Goal: Check status: Check status

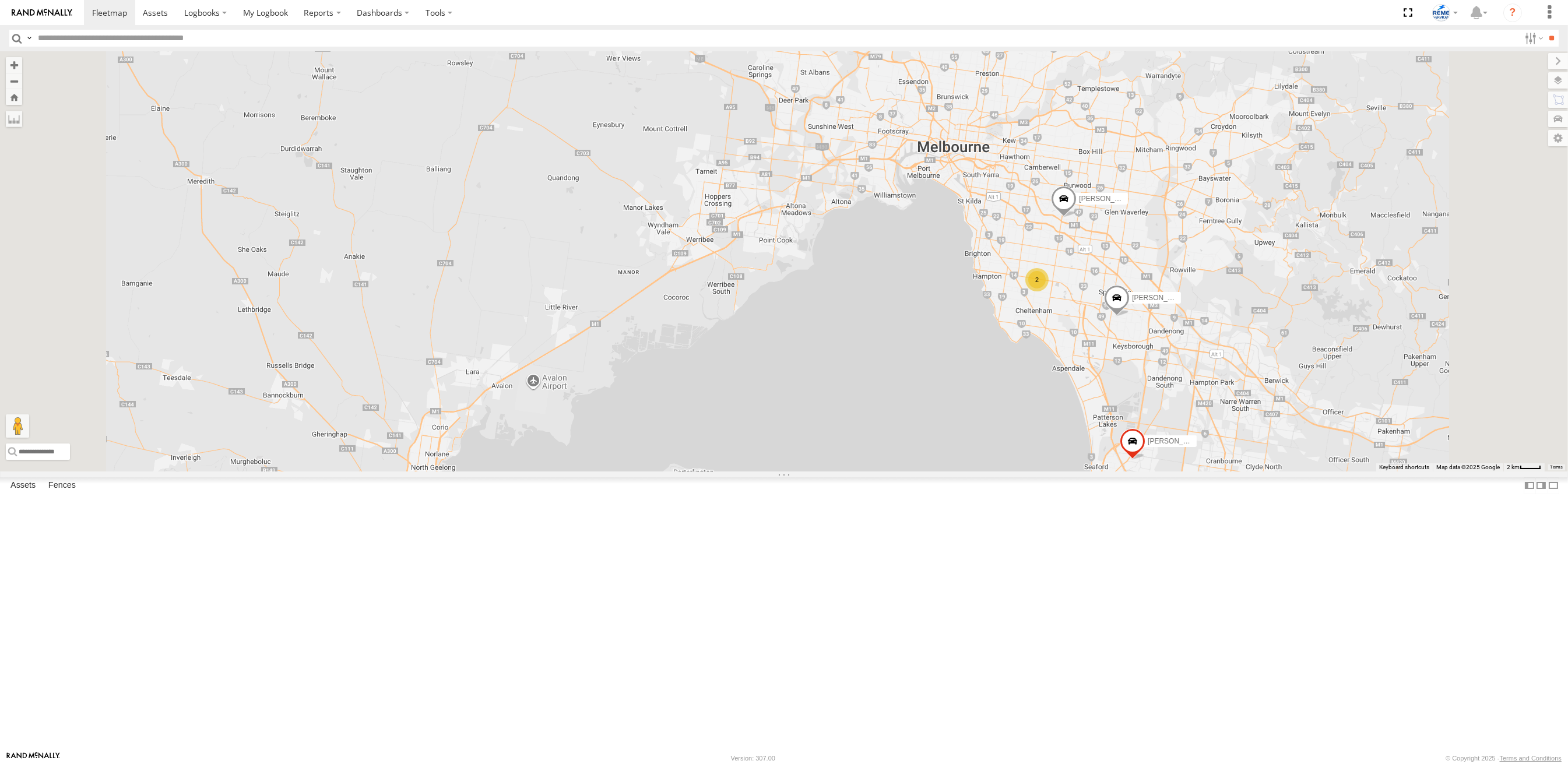
click at [0, 0] on div at bounding box center [0, 0] width 0 height 0
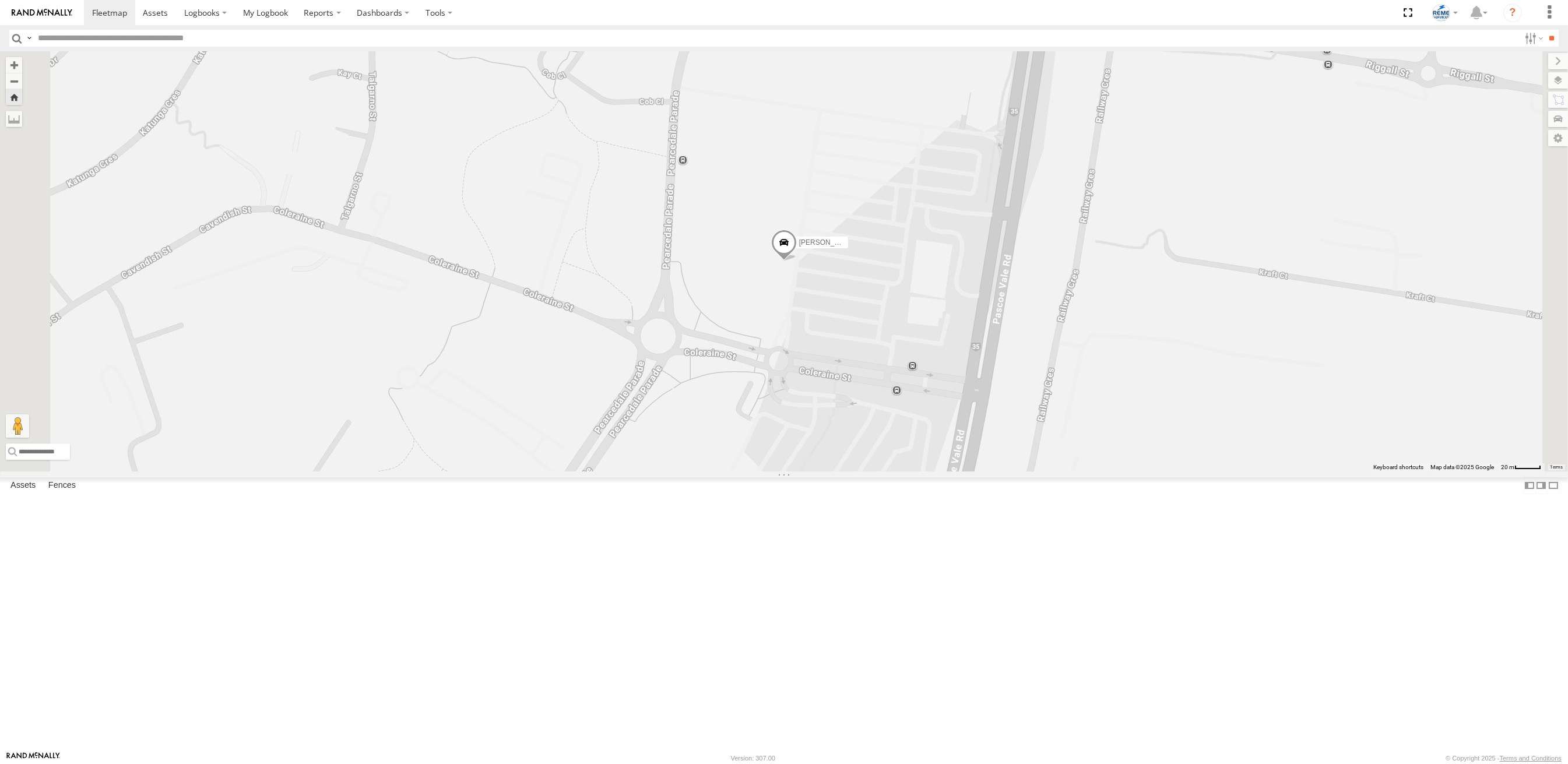
click at [797, 261] on span at bounding box center [784, 245] width 25 height 31
click at [165, 13] on span at bounding box center [155, 12] width 25 height 11
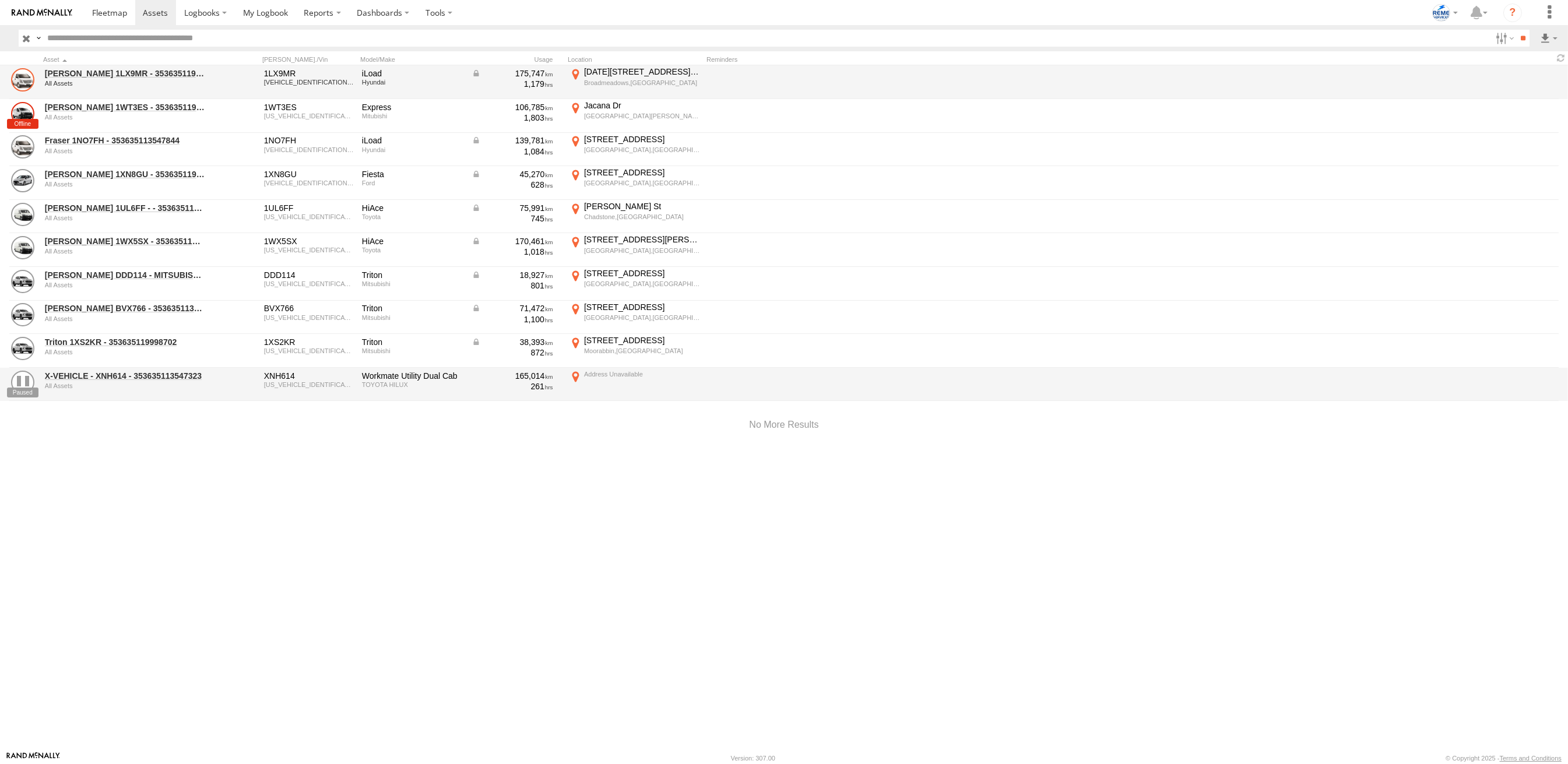
click at [18, 79] on link at bounding box center [23, 80] width 23 height 23
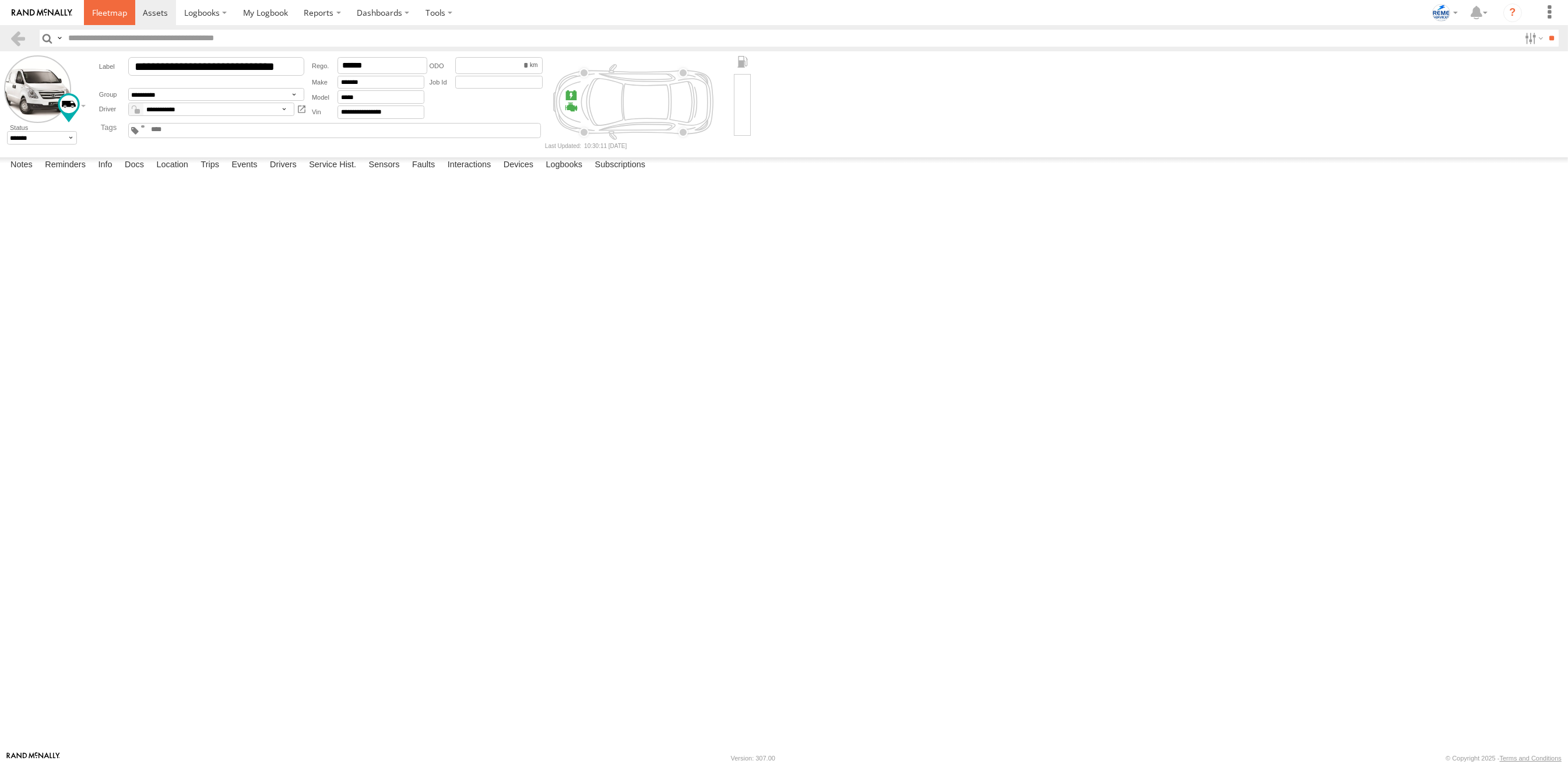
click at [101, 0] on link at bounding box center [109, 12] width 51 height 25
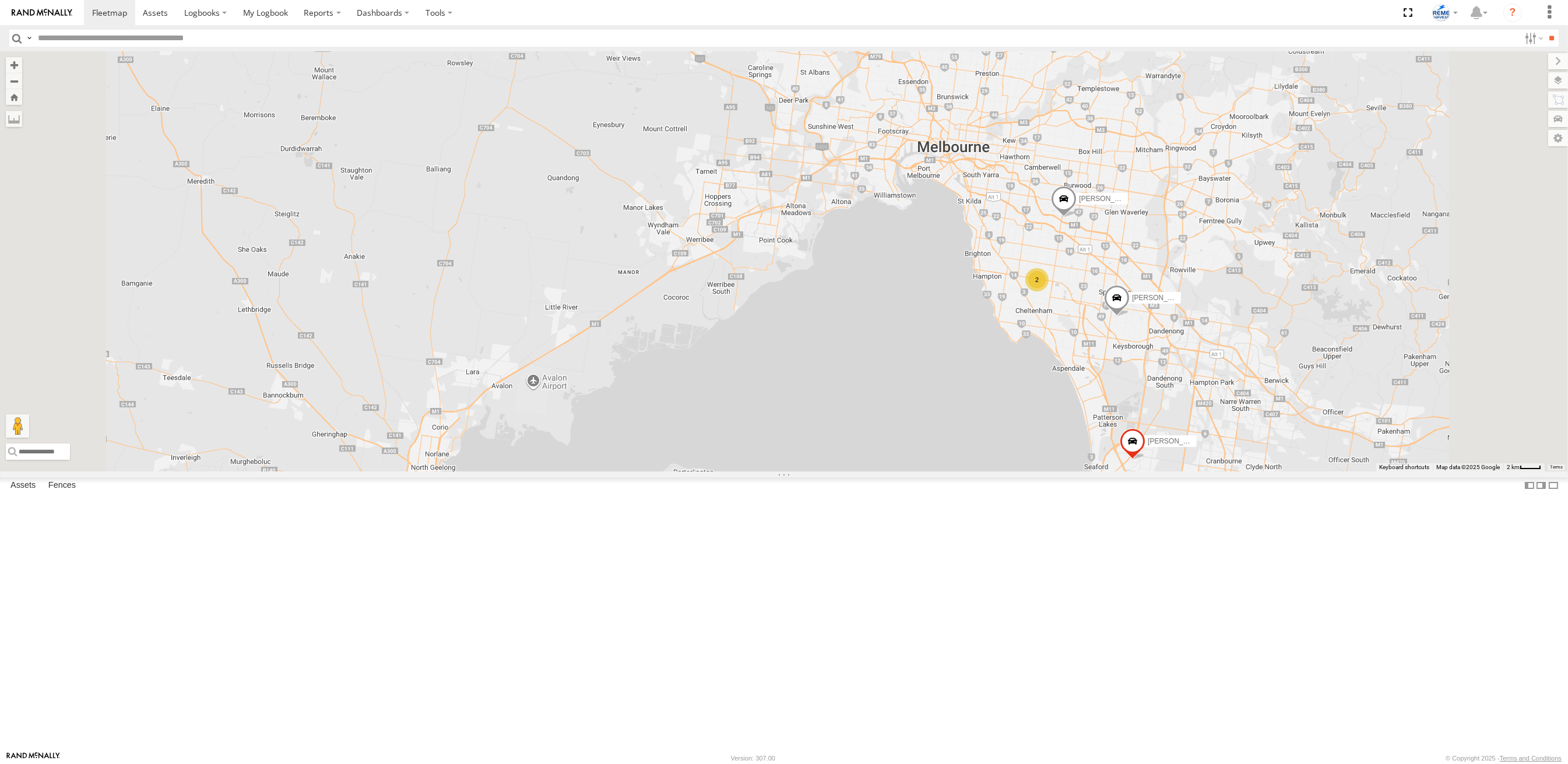
click at [0, 0] on div at bounding box center [0, 0] width 0 height 0
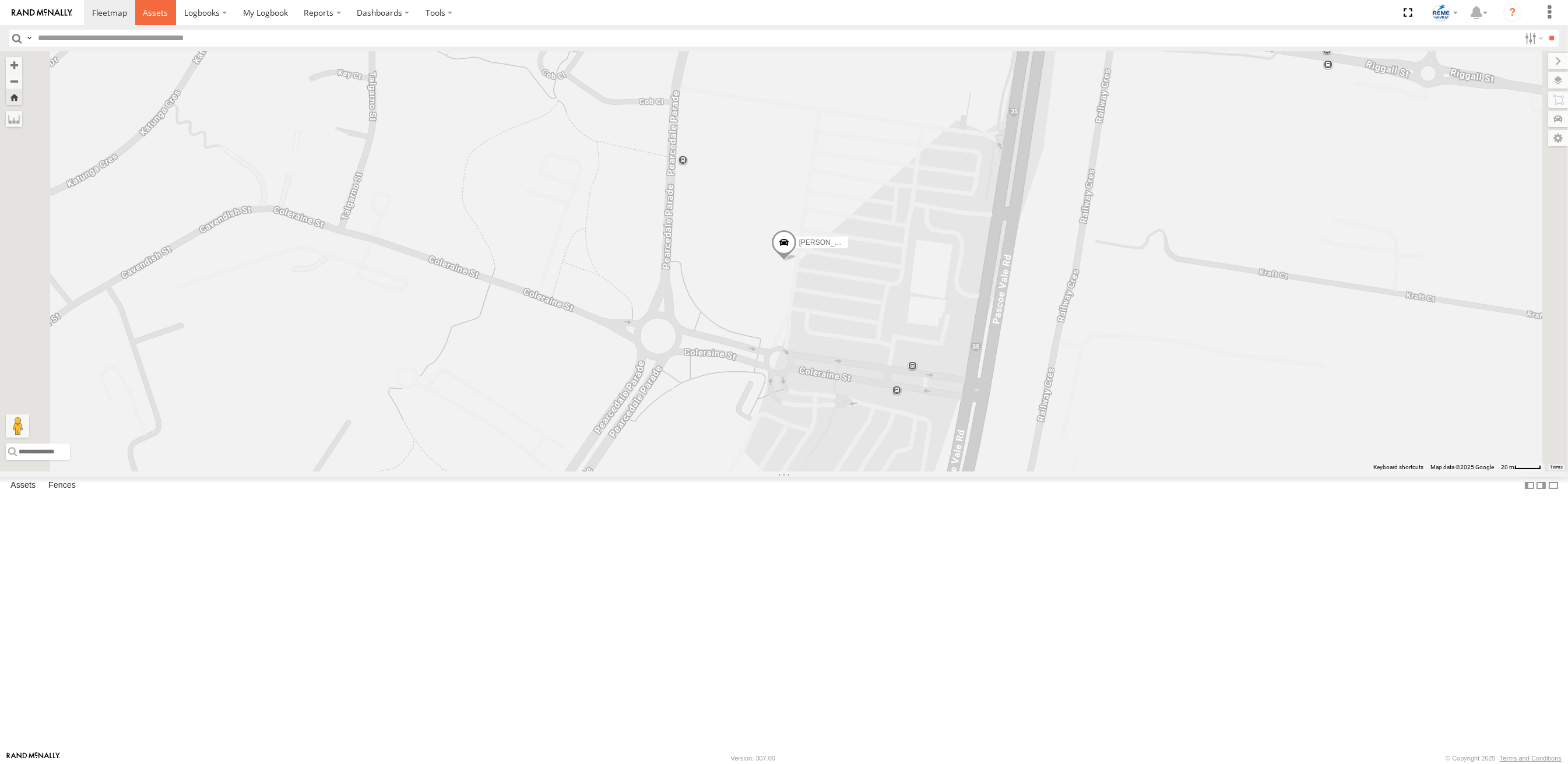
click at [159, 16] on span at bounding box center [155, 12] width 25 height 11
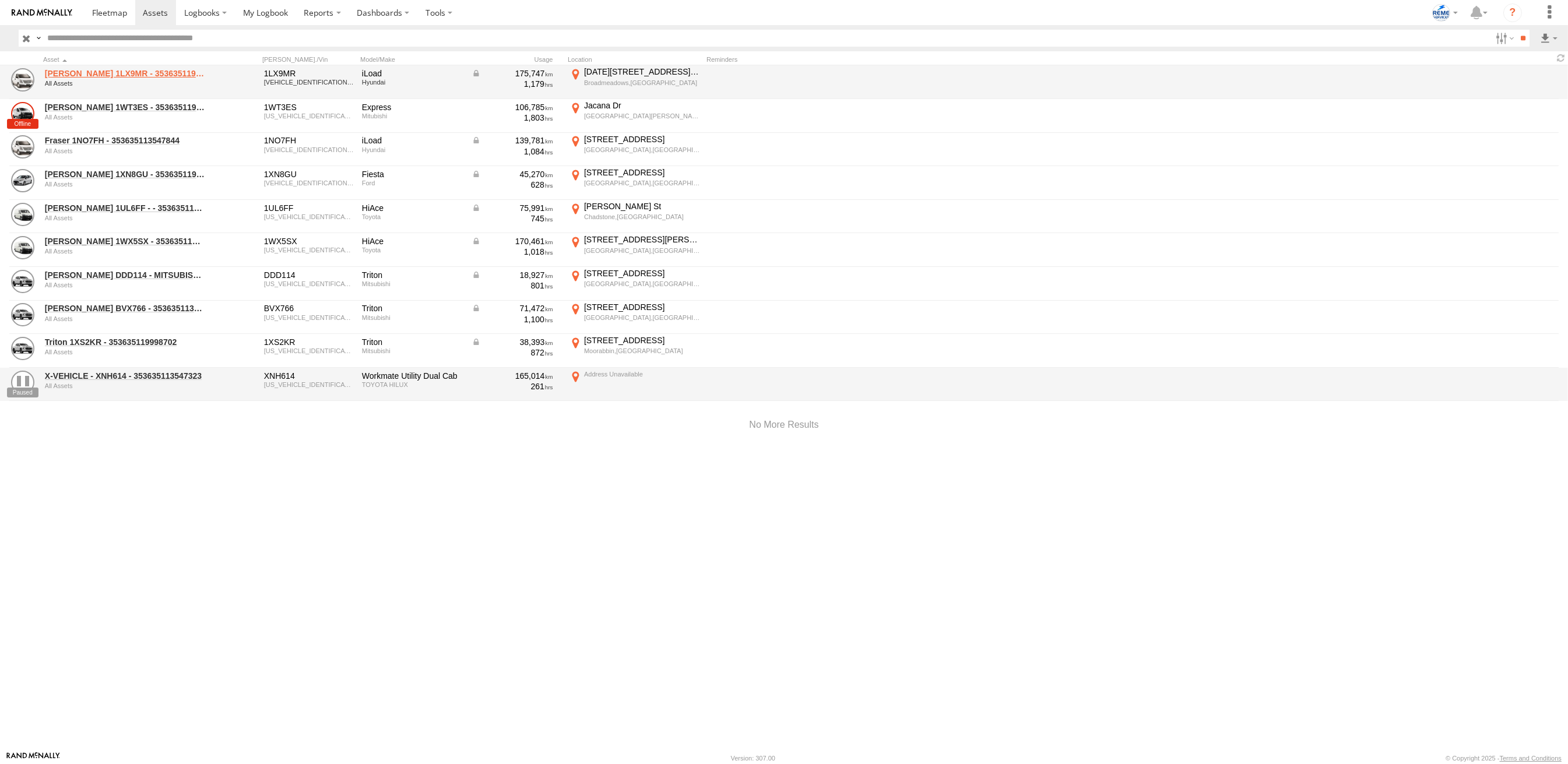
click at [94, 71] on link "[PERSON_NAME] 1LX9MR - 353635119999114" at bounding box center [124, 73] width 159 height 10
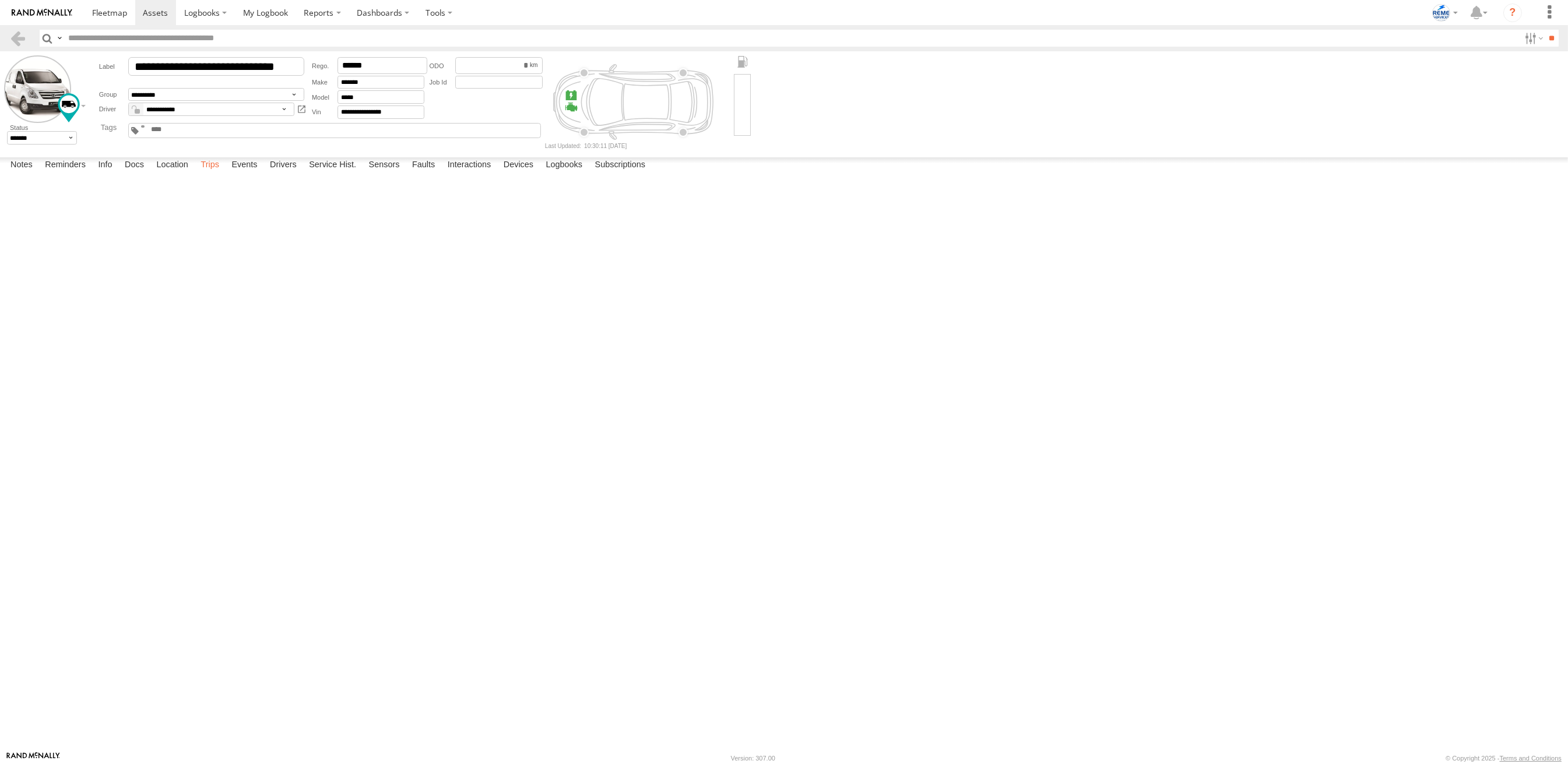
click at [207, 174] on label "Trips" at bounding box center [210, 165] width 31 height 16
click at [239, 174] on label "Events" at bounding box center [244, 165] width 37 height 16
click at [31, 174] on label "Notes" at bounding box center [21, 165] width 33 height 16
click at [100, 10] on span at bounding box center [110, 12] width 35 height 11
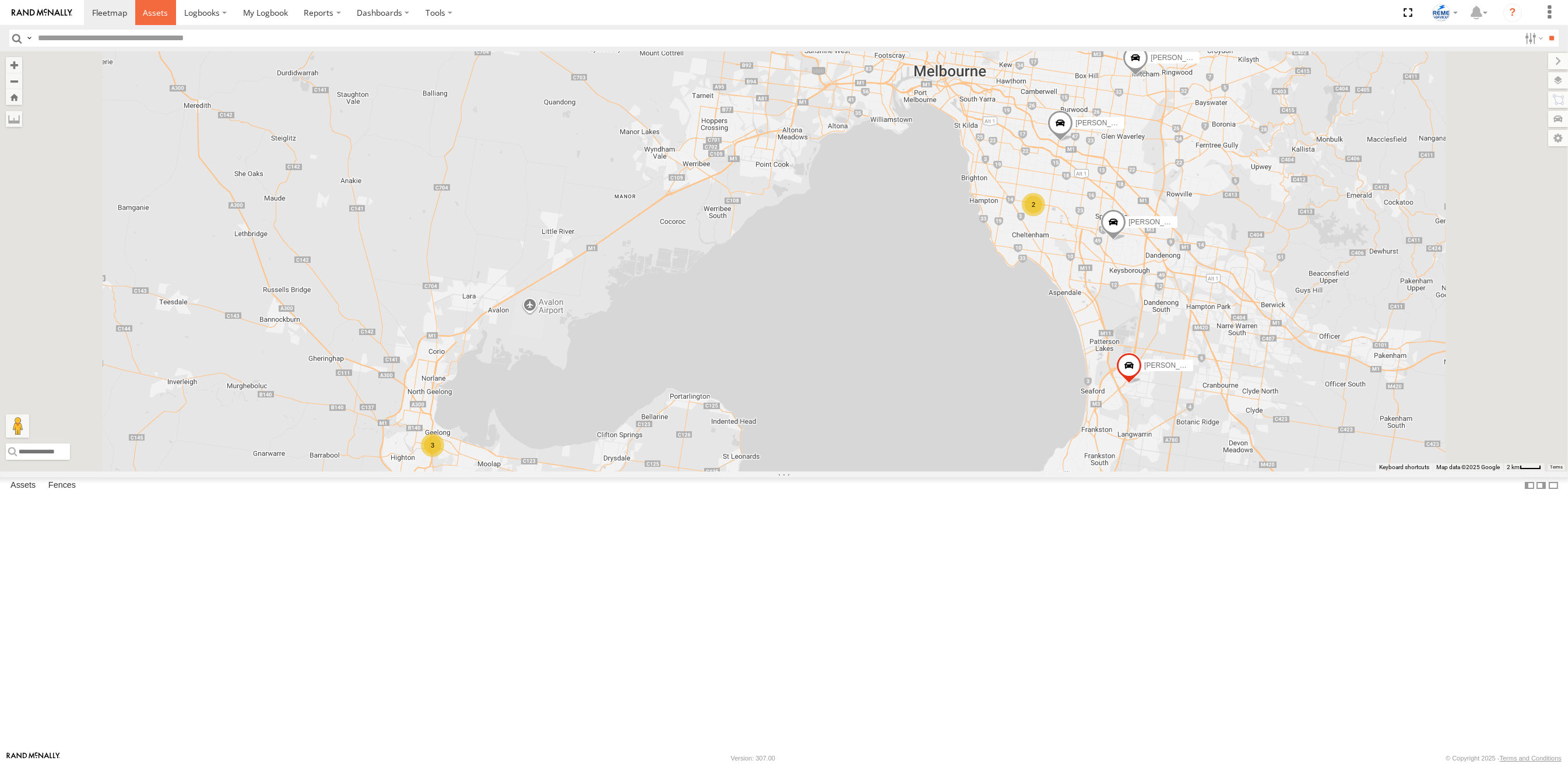
click at [162, 14] on span at bounding box center [155, 12] width 25 height 11
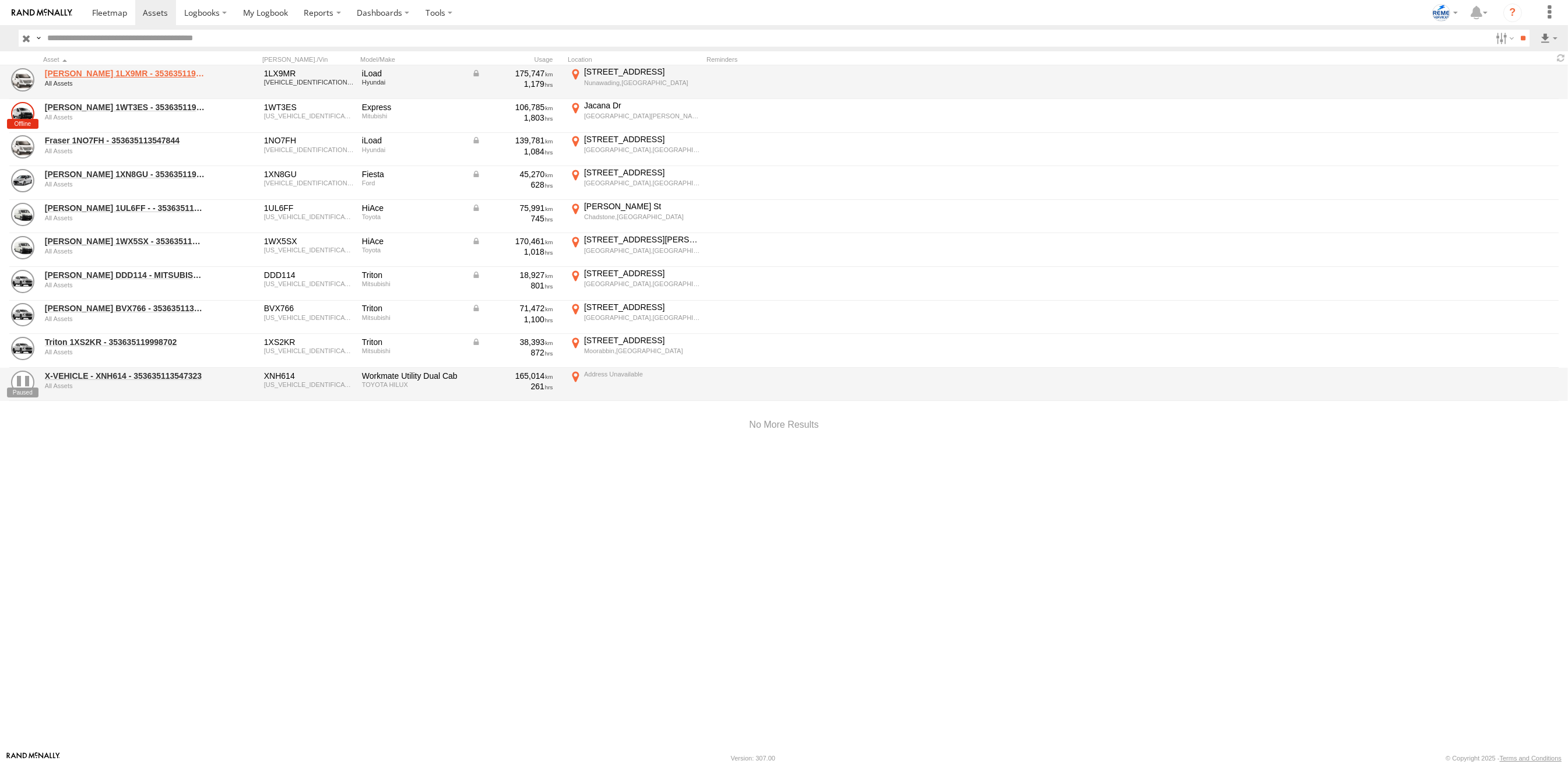
click at [79, 71] on link "[PERSON_NAME] 1LX9MR - 353635119999114" at bounding box center [124, 73] width 159 height 10
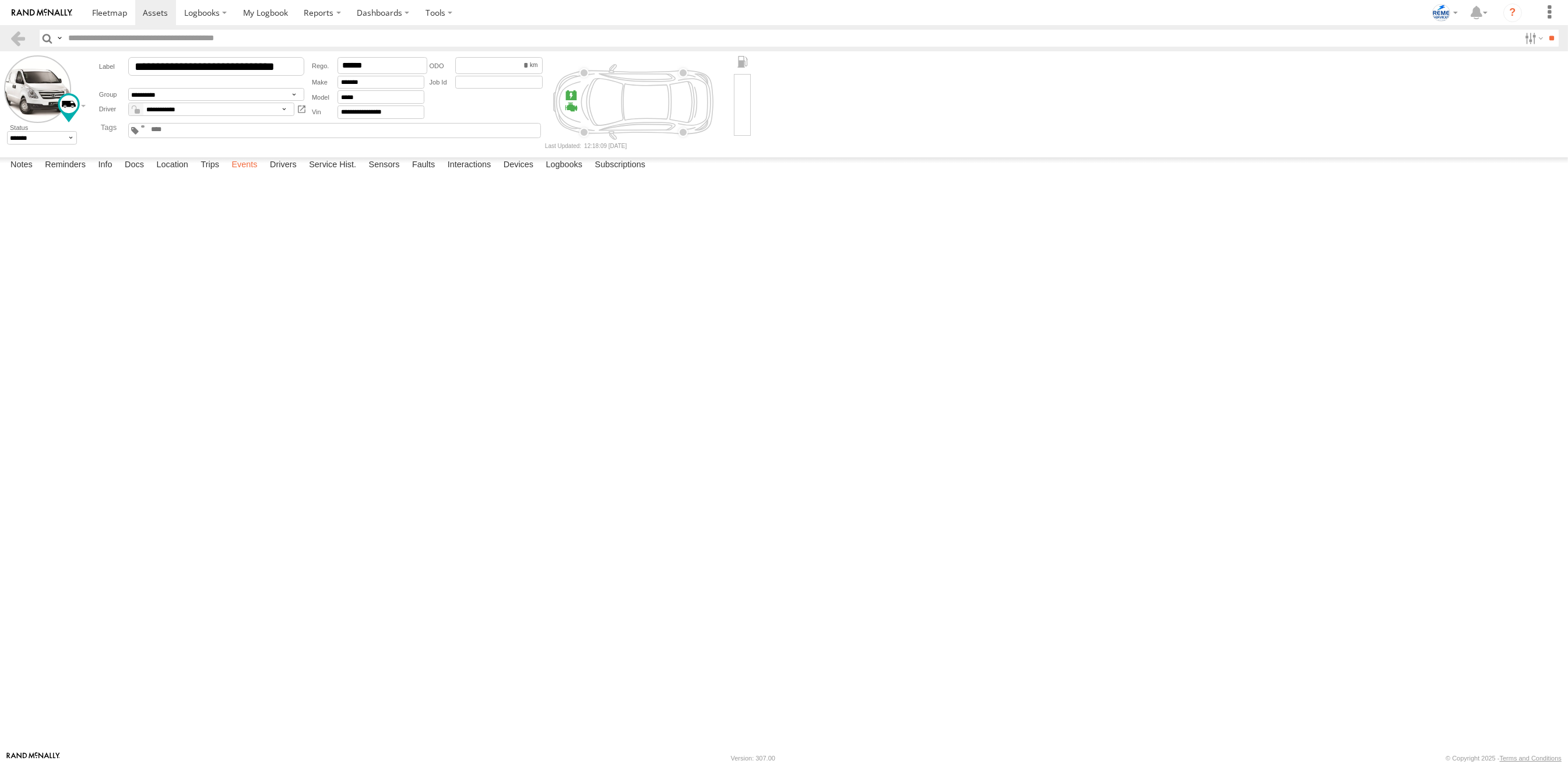
click at [239, 174] on label "Events" at bounding box center [244, 165] width 37 height 16
click at [0, 0] on label "Potential Roll Over" at bounding box center [0, 0] width 0 height 0
click at [0, 0] on label "×" at bounding box center [0, 0] width 0 height 0
click at [48, 10] on img at bounding box center [41, 12] width 60 height 8
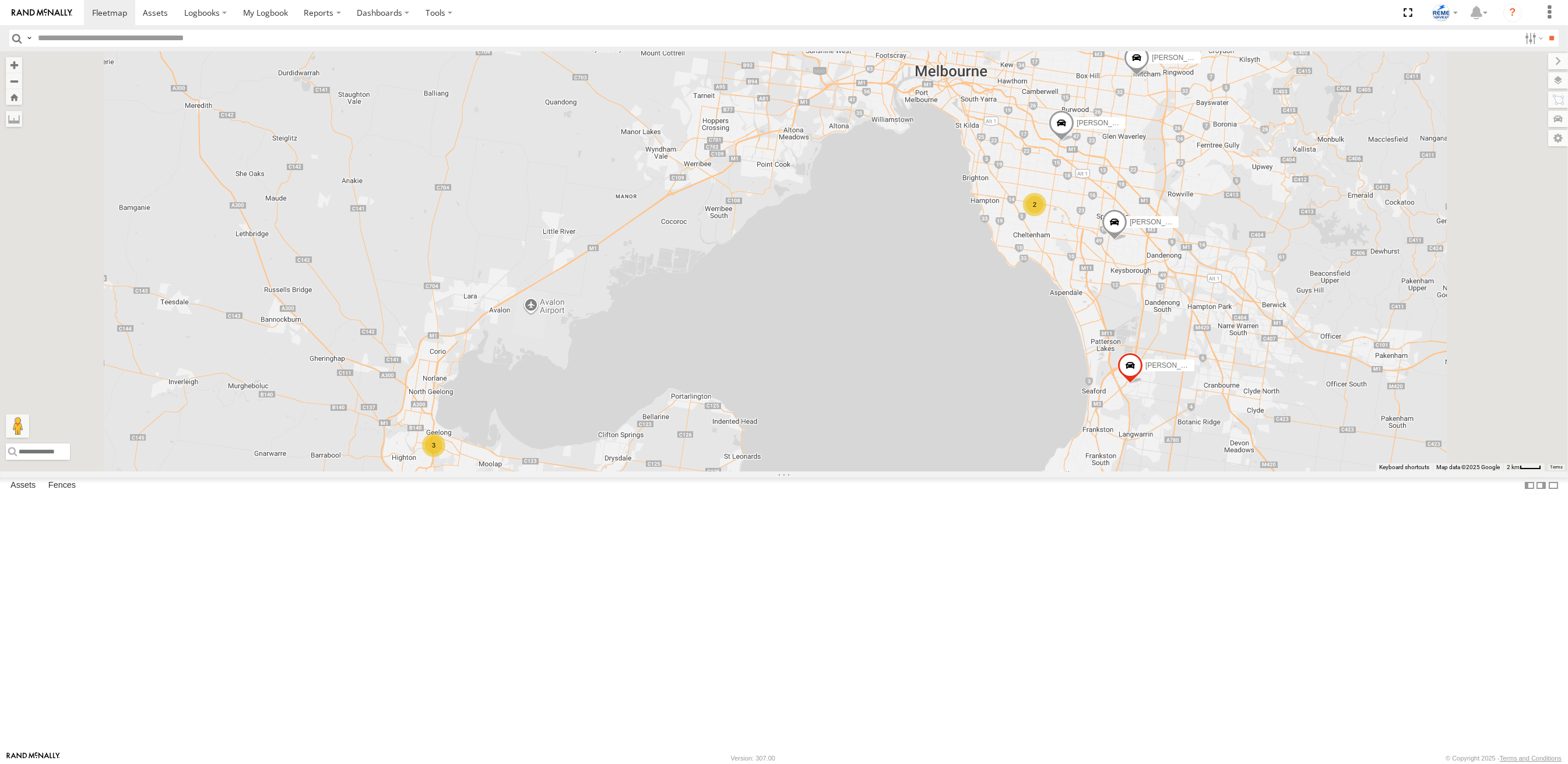
click at [0, 0] on div "[PERSON_NAME] 1LX9MR - 353635119999114" at bounding box center [0, 0] width 0 height 0
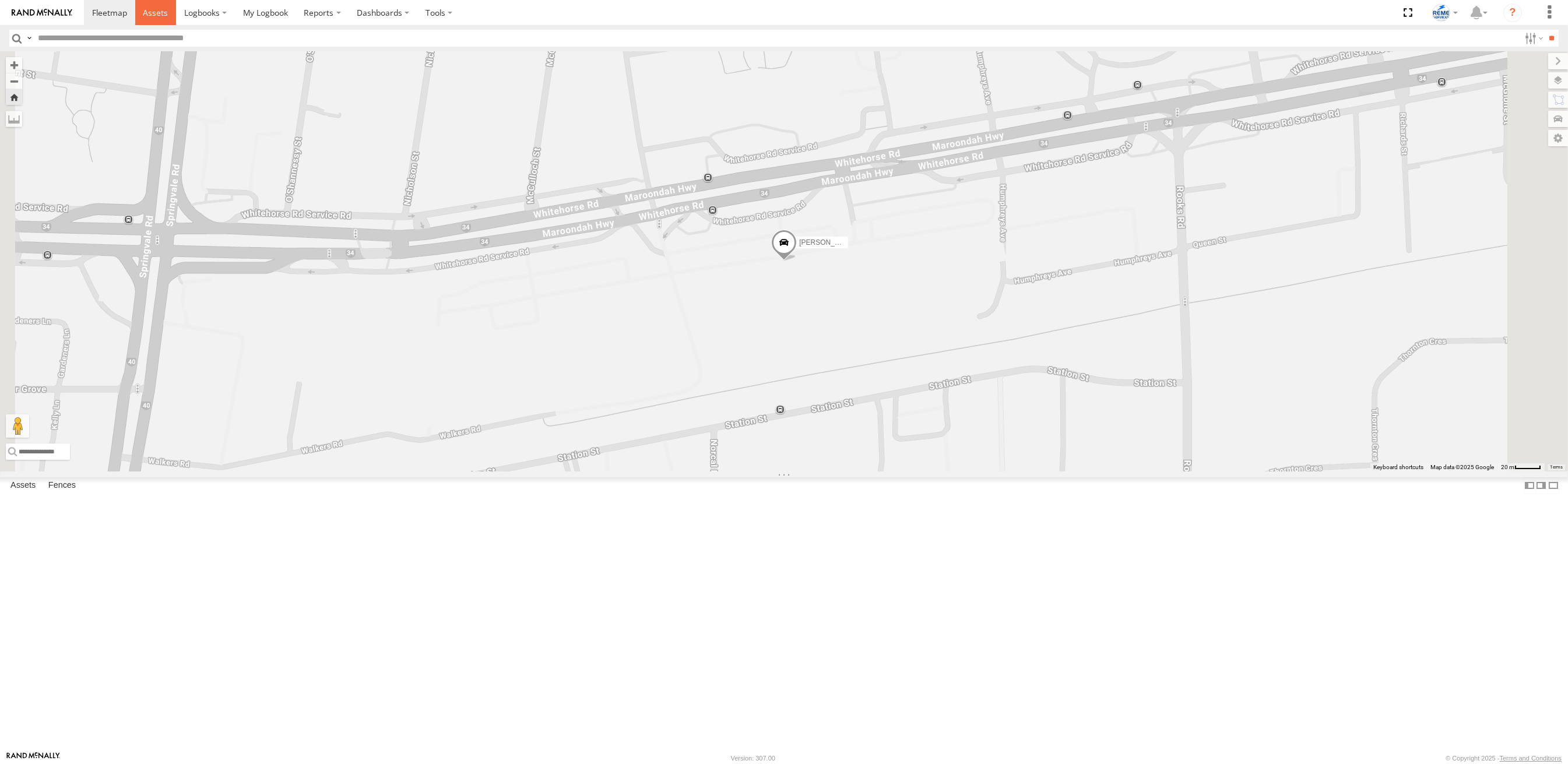
click at [146, 1] on link at bounding box center [156, 12] width 41 height 25
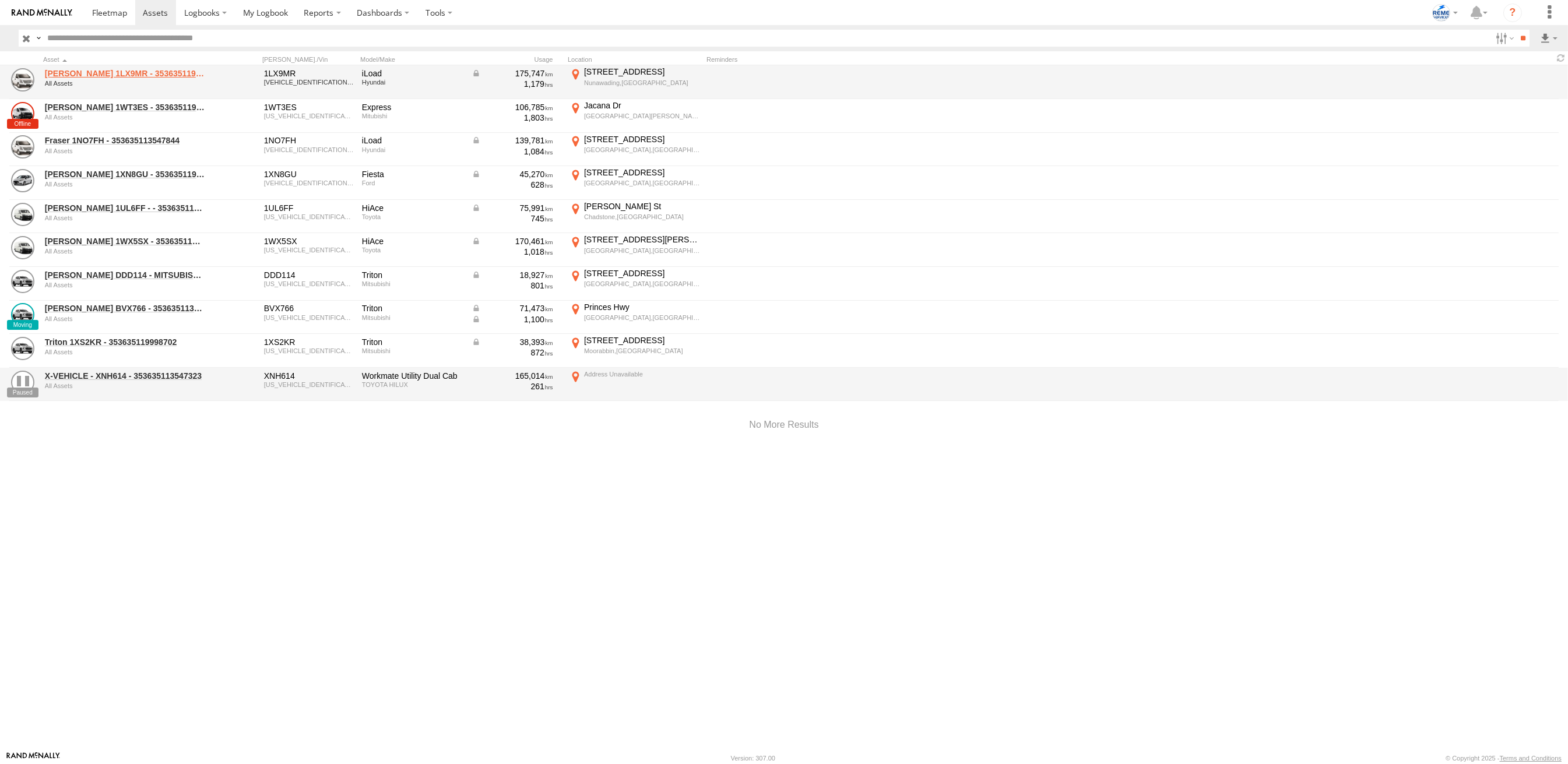
click at [81, 78] on link "[PERSON_NAME] 1LX9MR - 353635119999114" at bounding box center [124, 73] width 159 height 10
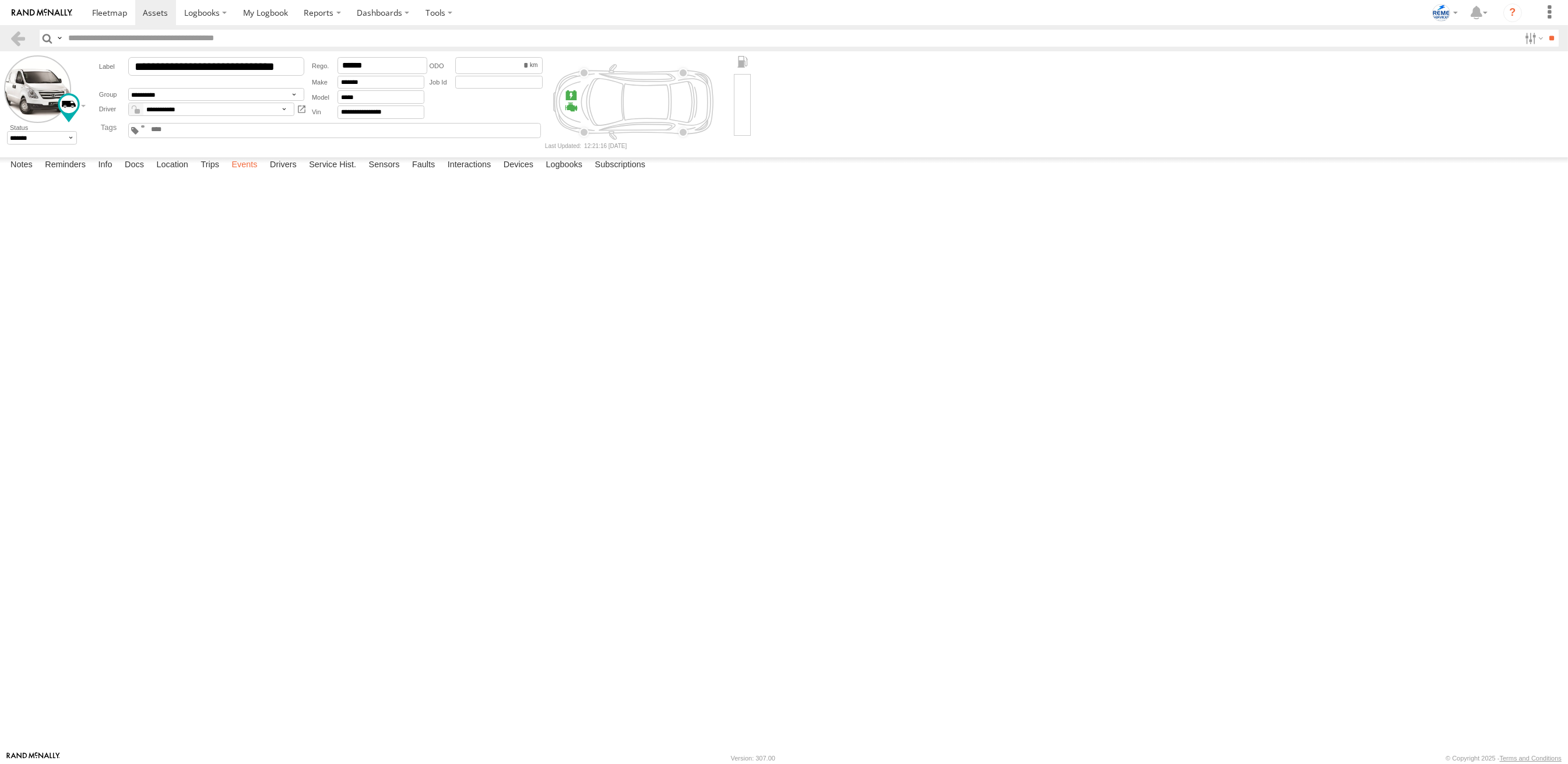
click at [252, 174] on label "Events" at bounding box center [244, 165] width 37 height 16
